Goal: Transaction & Acquisition: Obtain resource

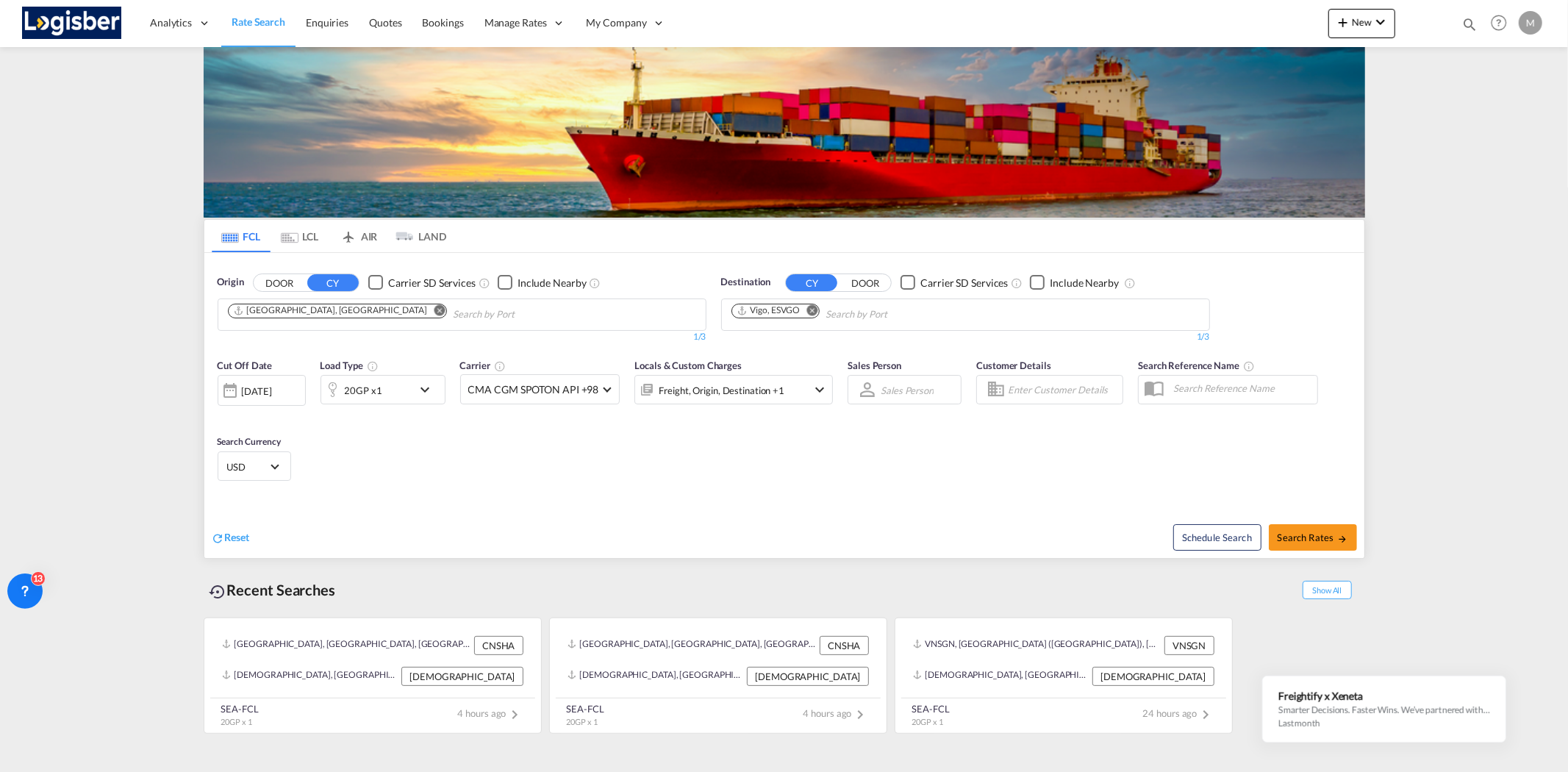
click at [433, 313] on md-icon "Remove" at bounding box center [439, 310] width 11 height 11
click at [813, 311] on md-icon "Remove" at bounding box center [813, 310] width 11 height 11
click at [402, 394] on div "20GP x1" at bounding box center [366, 389] width 91 height 29
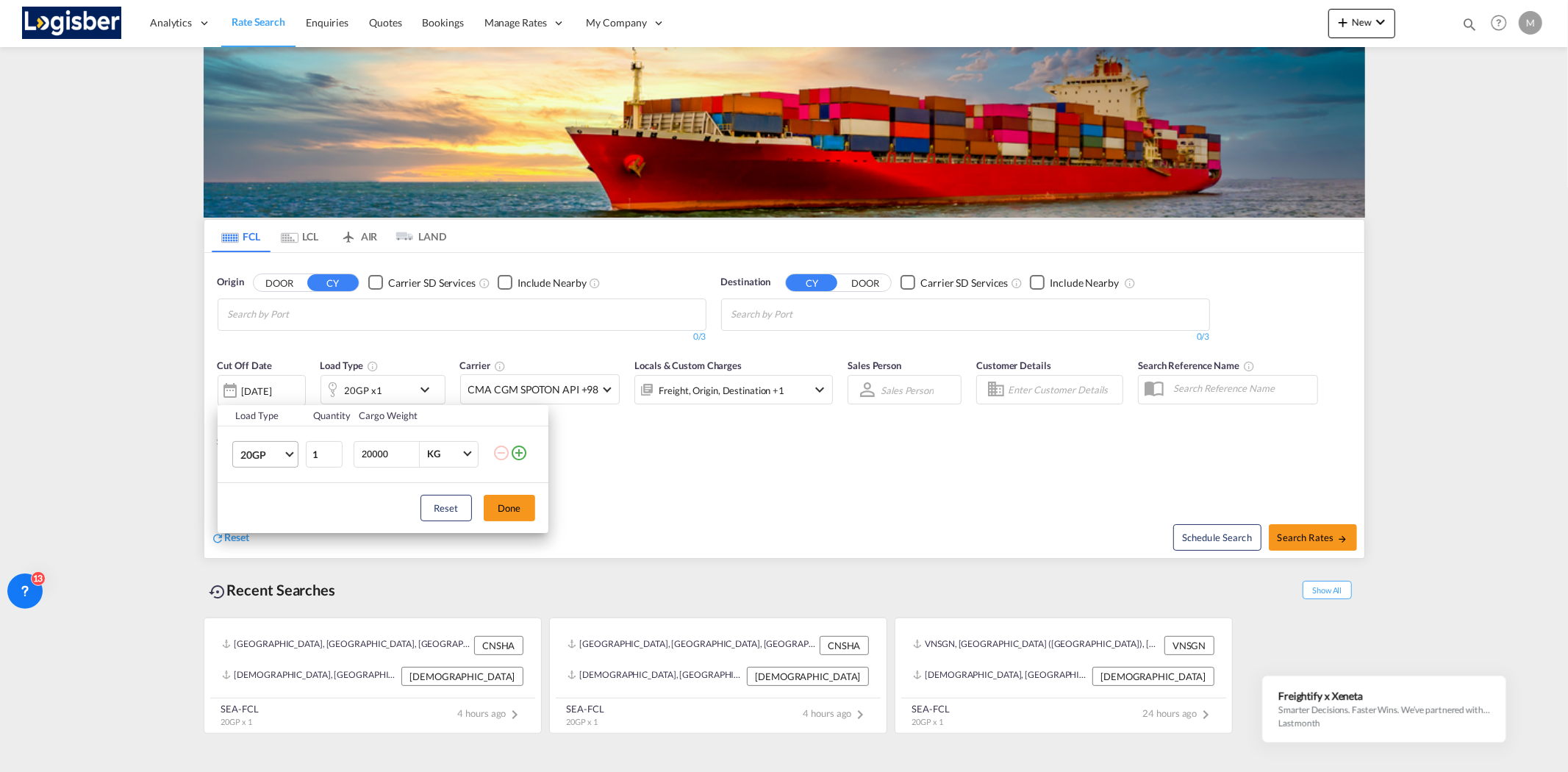
click at [291, 451] on span "Choose: \a20GP" at bounding box center [289, 452] width 9 height 9
click at [260, 518] on div "40HC" at bounding box center [253, 525] width 27 height 15
click at [285, 318] on div "Load Type Quantity Cargo Weight 40HC 1 20000 KG KG Load type addition is restri…" at bounding box center [784, 386] width 1568 height 772
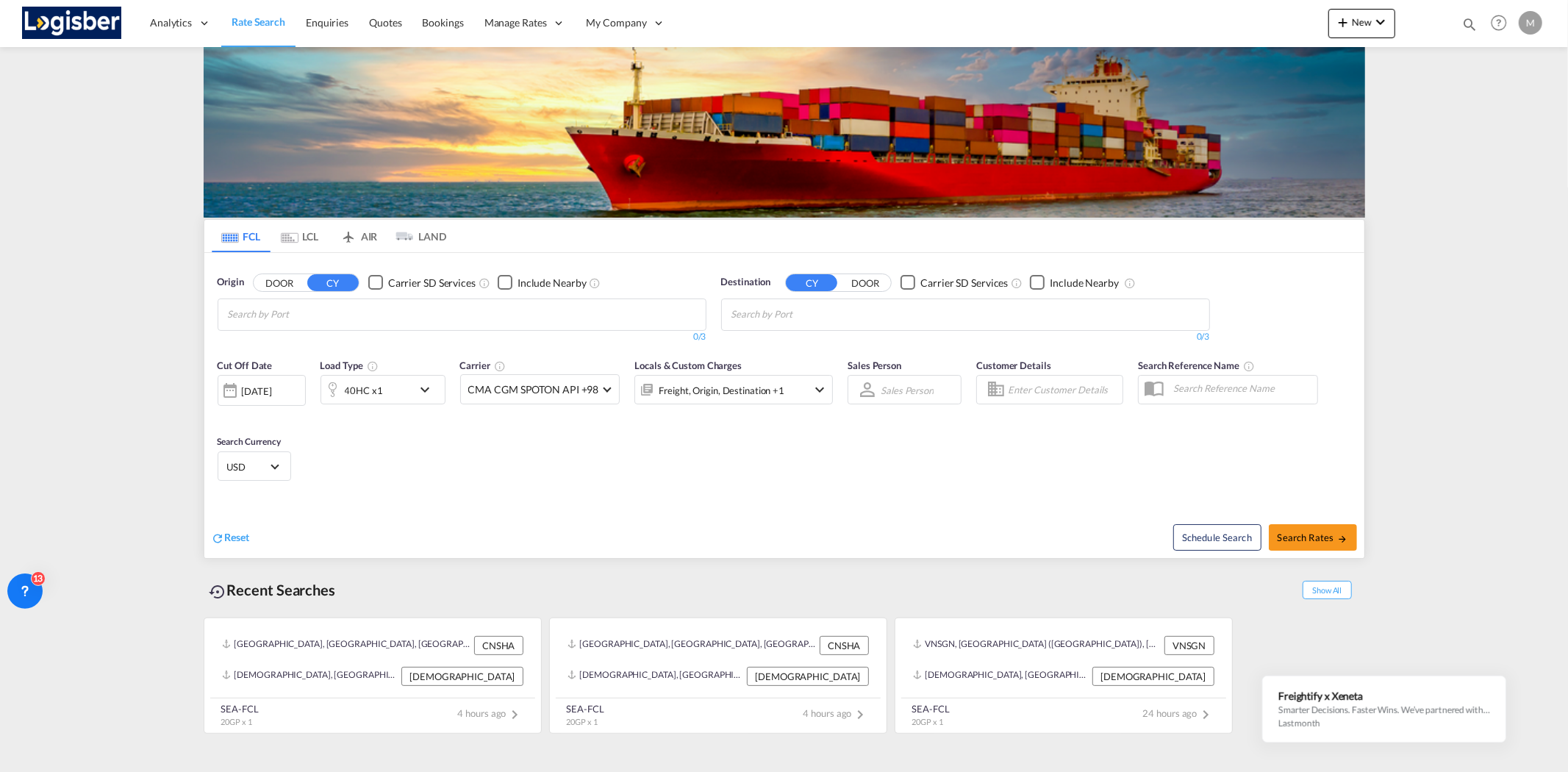
click at [258, 316] on body "Analytics Reports Dashboard Rate Search Enquiries Quotes Bookings" at bounding box center [784, 386] width 1568 height 772
type input "p"
type input "[GEOGRAPHIC_DATA]"
click at [255, 391] on div "Busan Korea, Republic of KRPUS" at bounding box center [342, 392] width 279 height 44
type input "[GEOGRAPHIC_DATA]"
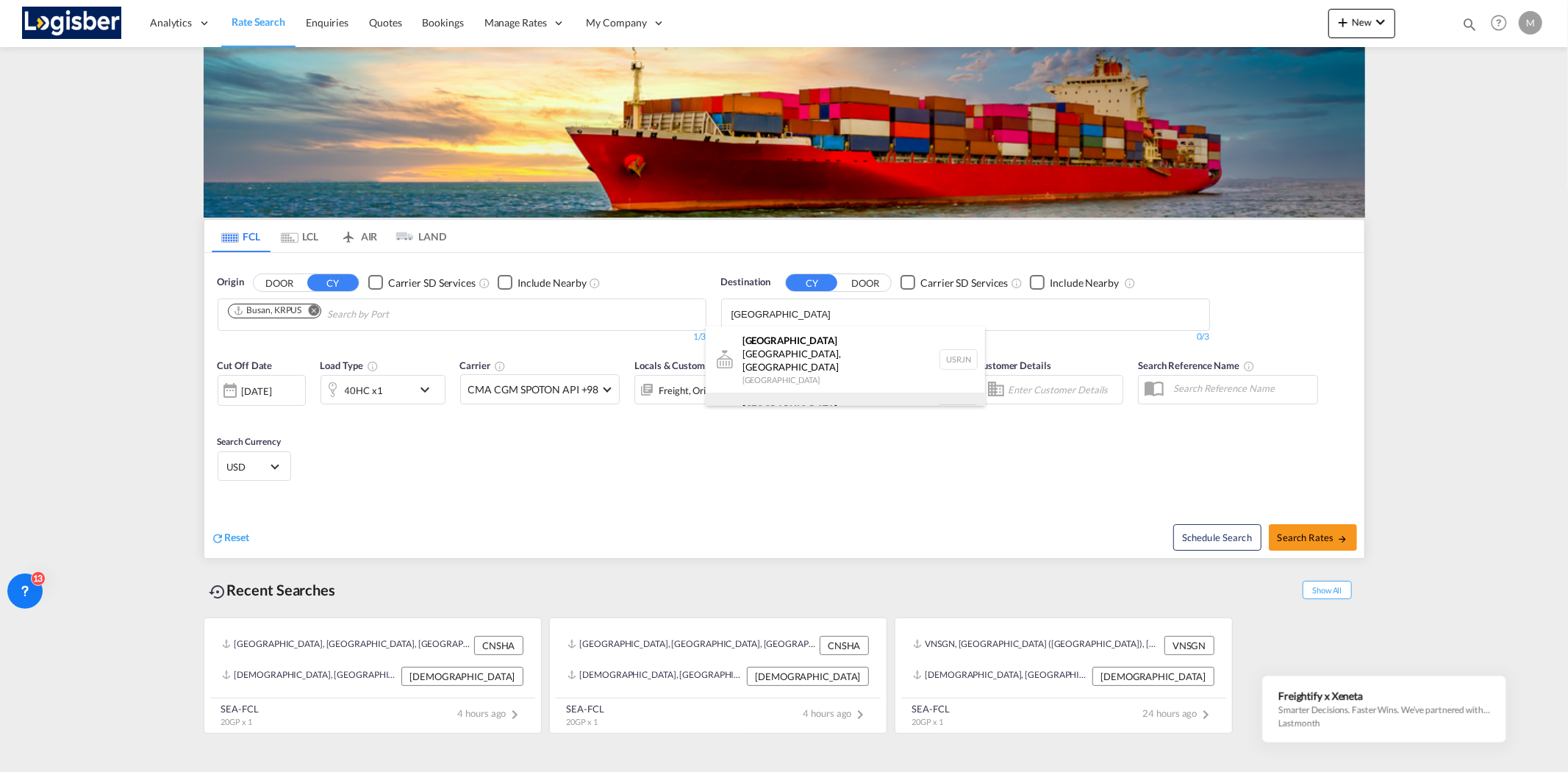
click at [806, 393] on div "[GEOGRAPHIC_DATA] [GEOGRAPHIC_DATA] NLRTM" at bounding box center [845, 414] width 279 height 44
click at [1320, 539] on span "Search Rates" at bounding box center [1313, 537] width 71 height 11
type input "KRPUS to NLRTM / [DATE]"
